Goal: Task Accomplishment & Management: Manage account settings

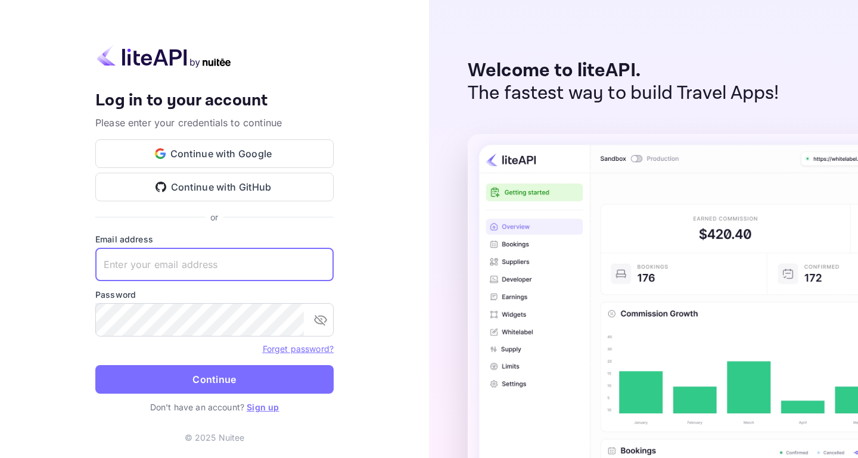
click at [165, 266] on input "text" at bounding box center [214, 264] width 238 height 33
click at [0, 458] on com-1password-button at bounding box center [0, 458] width 0 height 0
type input "[PERSON_NAME][EMAIL_ADDRESS]"
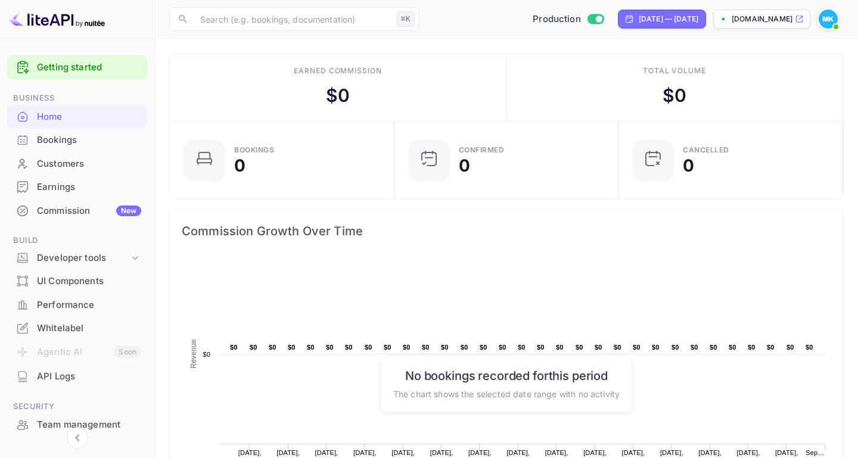
scroll to position [64, 0]
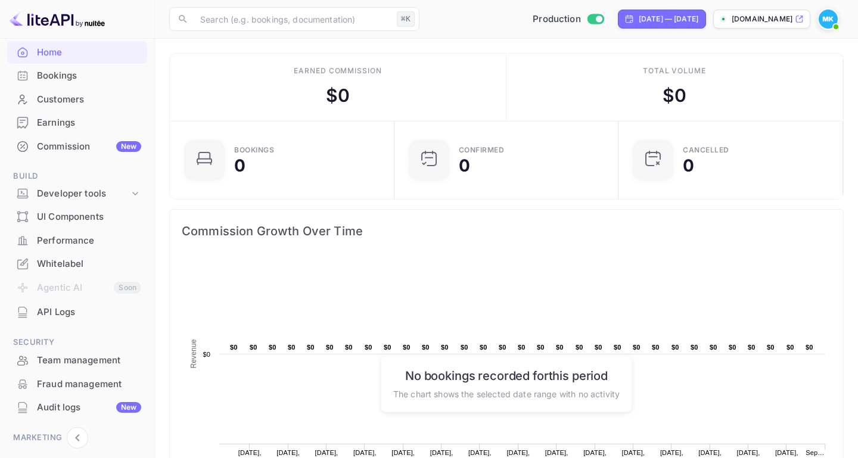
click at [66, 358] on div "Team management" at bounding box center [89, 361] width 104 height 14
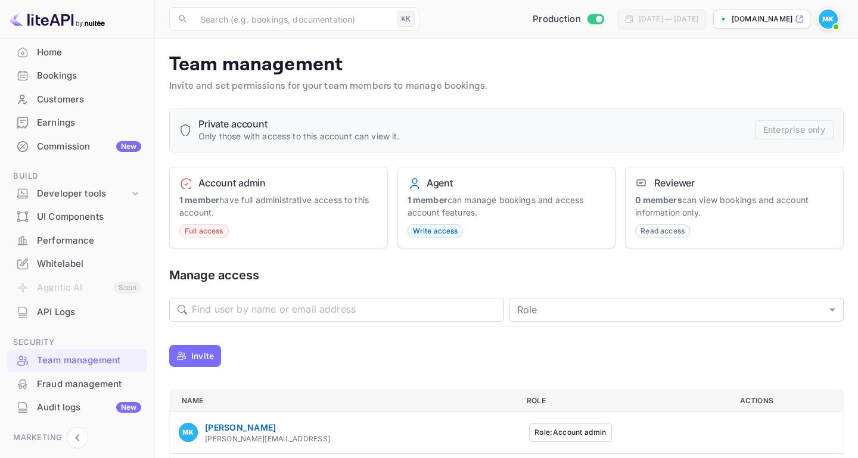
click at [654, 233] on span "Read access" at bounding box center [663, 231] width 54 height 11
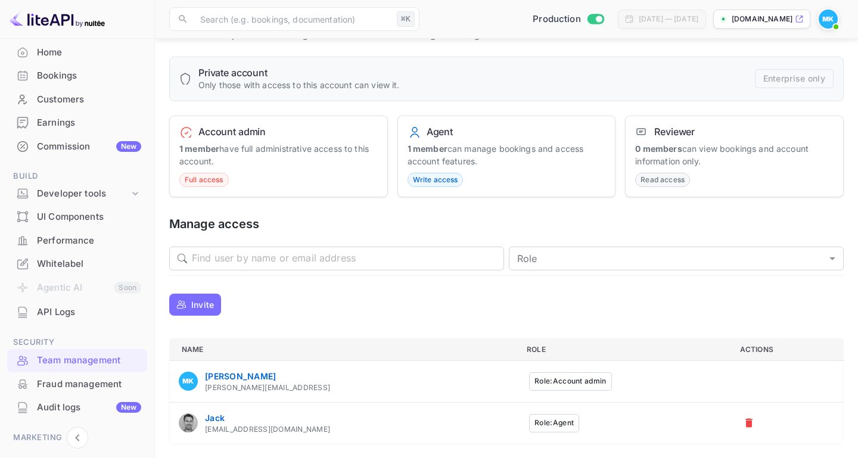
click at [197, 305] on p "Invite" at bounding box center [202, 305] width 23 height 13
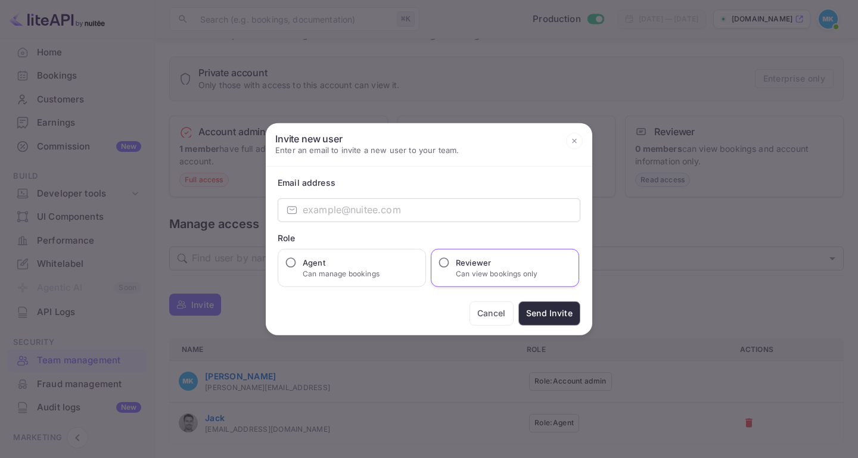
click at [446, 262] on input "Reviewer Can view bookings only" at bounding box center [444, 262] width 12 height 12
radio input "true"
click at [336, 215] on input "email" at bounding box center [442, 210] width 278 height 24
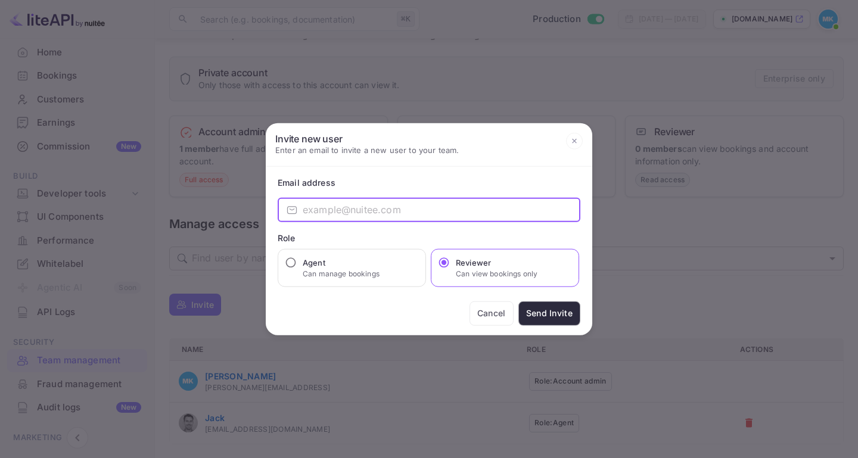
paste input "@bund@nc3!"
type input "@bund@nc3!"
click at [347, 212] on input "email" at bounding box center [442, 210] width 278 height 24
paste input "[EMAIL_ADDRESS]"
type input "[EMAIL_ADDRESS]"
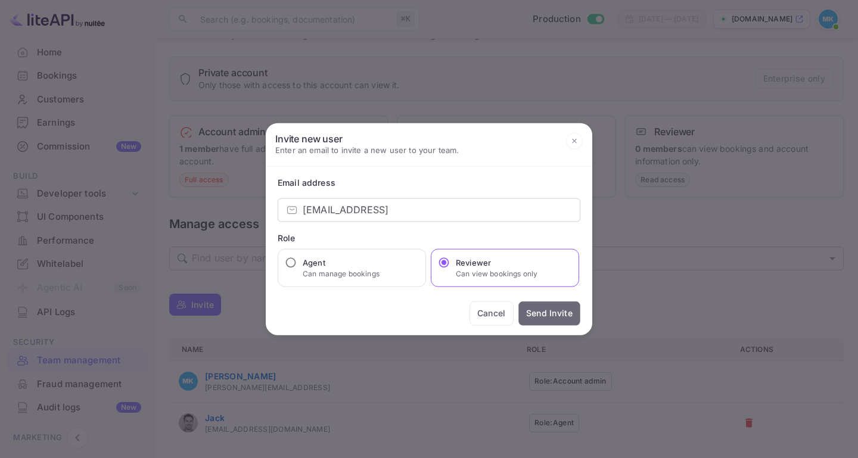
click at [552, 313] on button "Send Invite" at bounding box center [549, 313] width 62 height 24
